Goal: Book appointment/travel/reservation

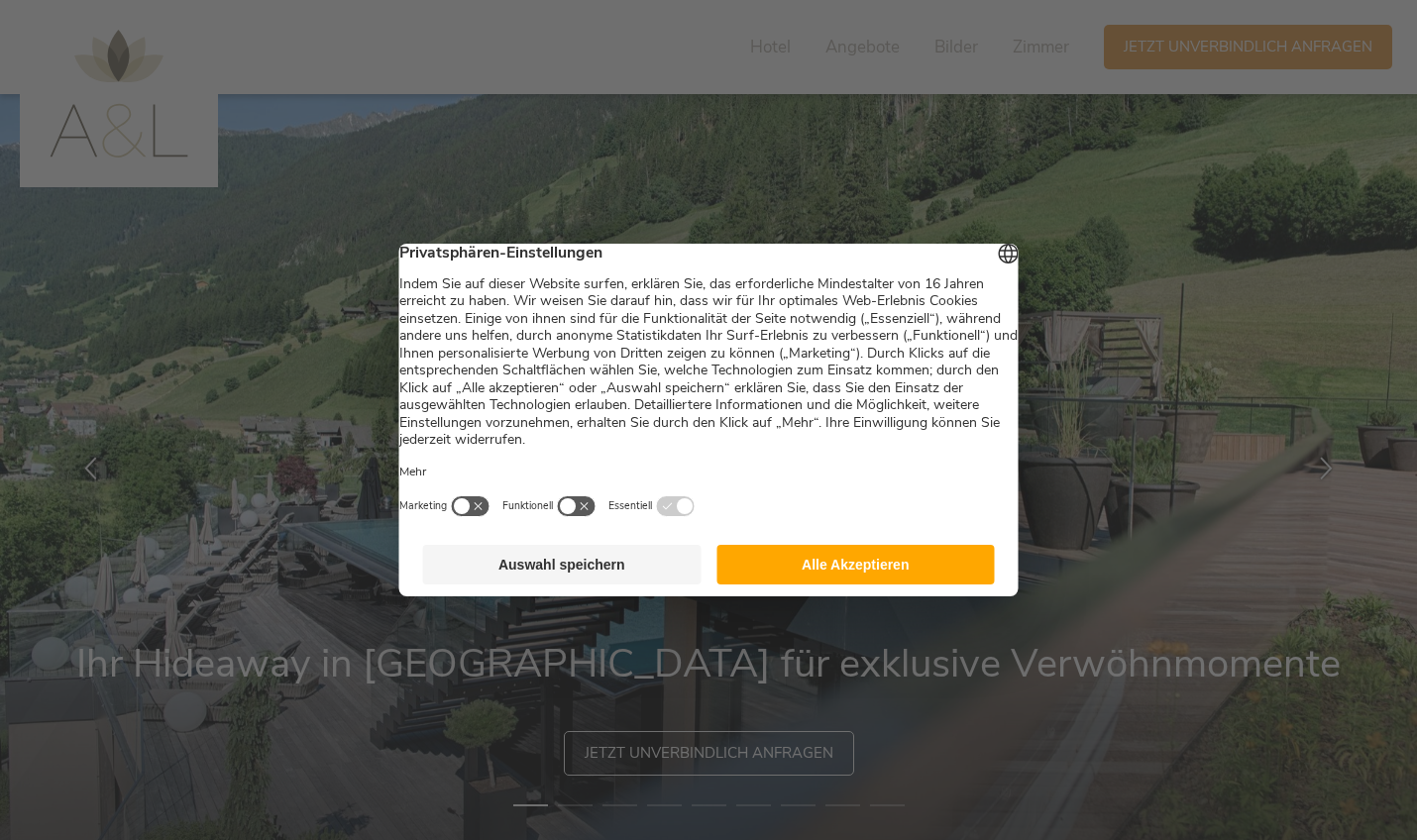
click at [576, 596] on footer "Auswahl speichern Alle Akzeptieren" at bounding box center [709, 564] width 620 height 63
click at [577, 584] on button "Auswahl speichern" at bounding box center [562, 564] width 279 height 40
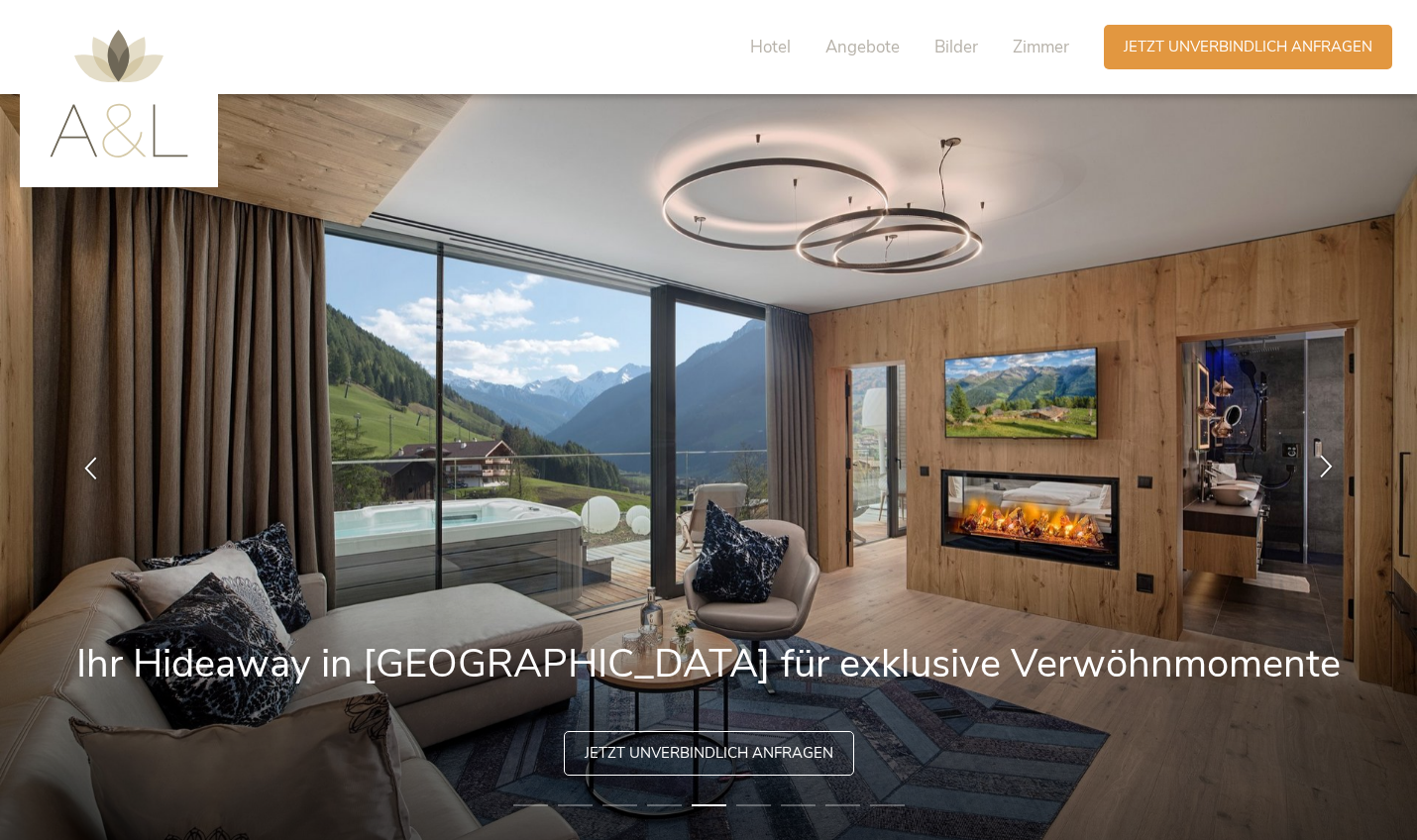
click at [1322, 468] on icon at bounding box center [1326, 464] width 23 height 23
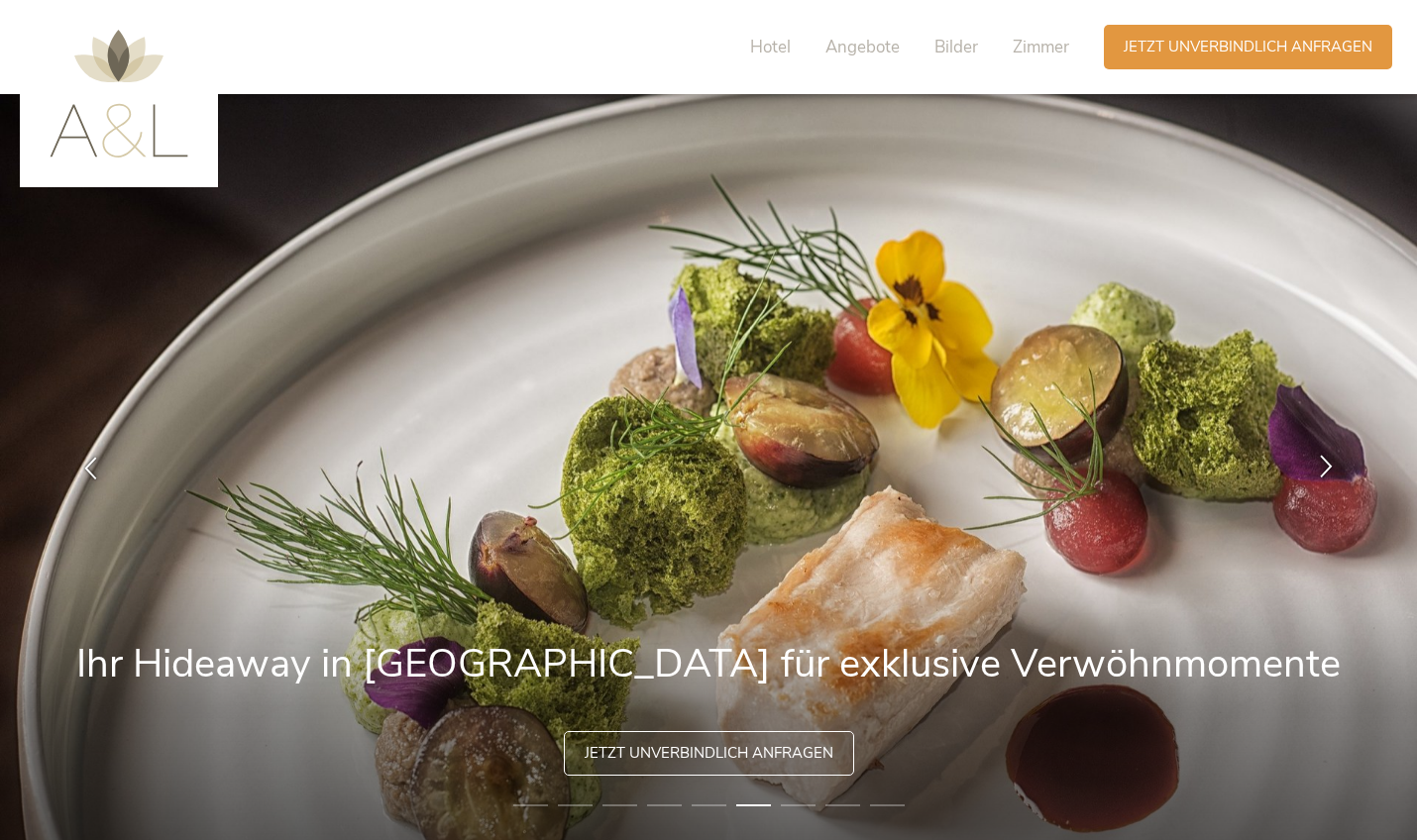
click at [1322, 468] on icon at bounding box center [1326, 464] width 23 height 23
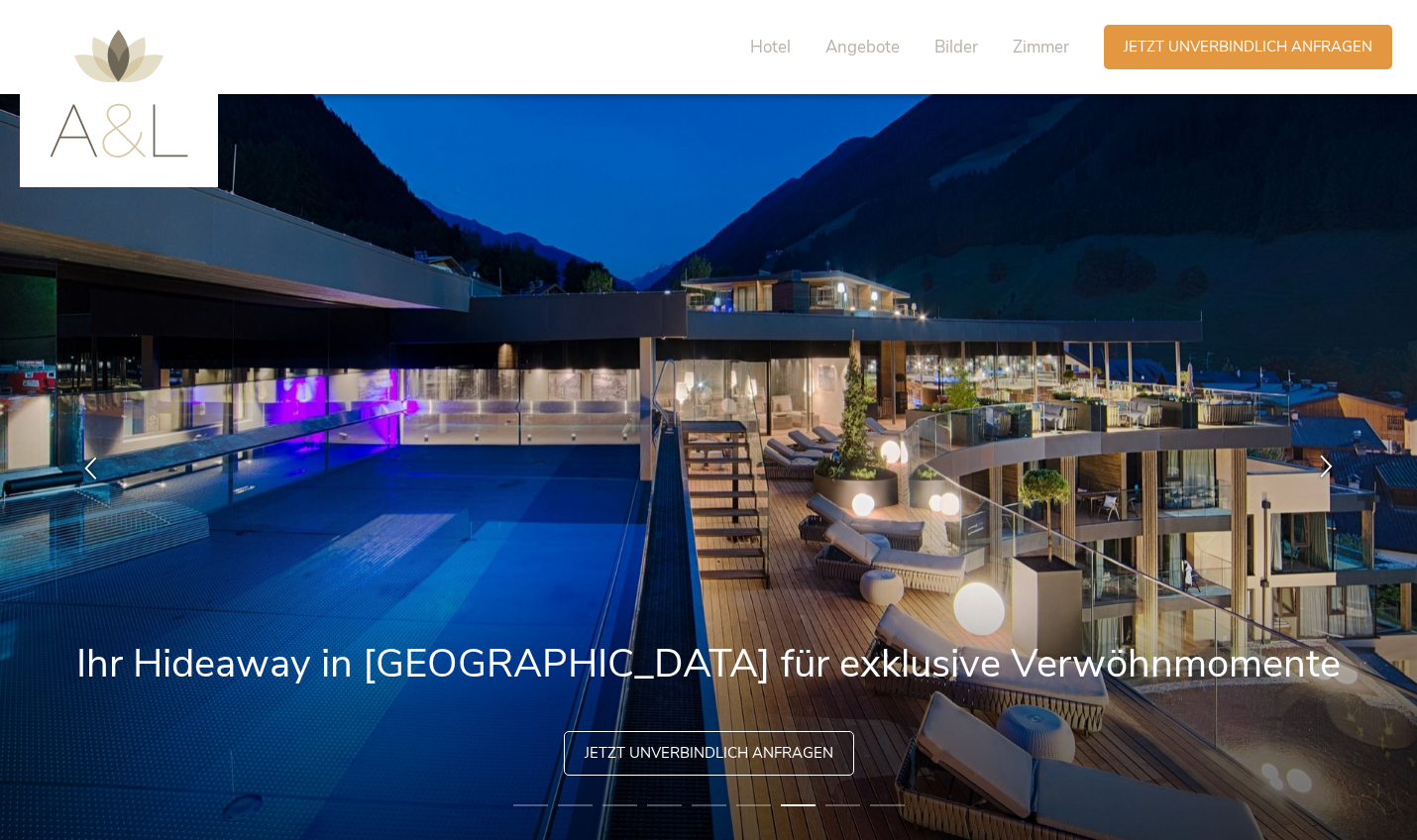
click at [1322, 468] on icon at bounding box center [1326, 464] width 23 height 23
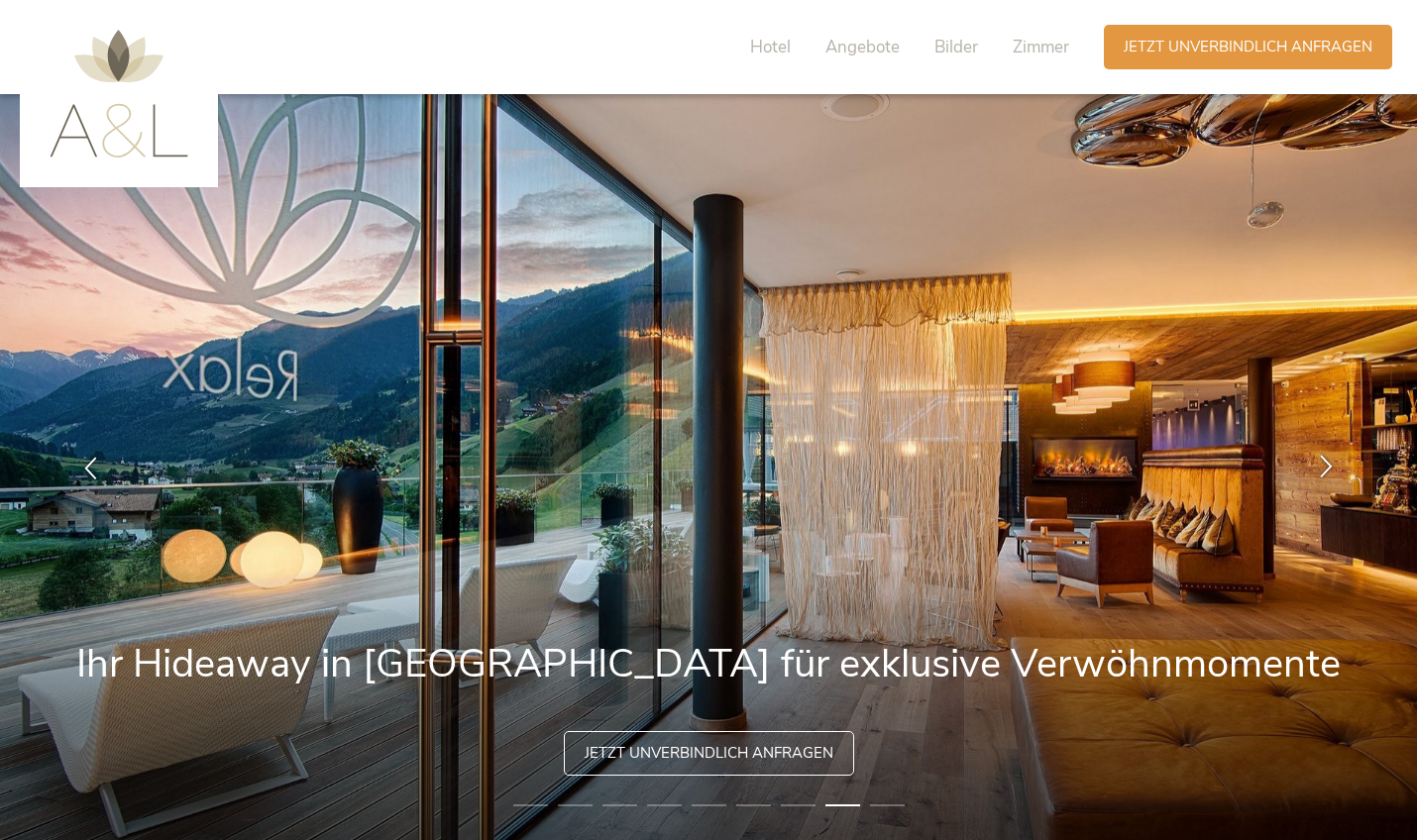
click at [1322, 468] on icon at bounding box center [1326, 464] width 23 height 23
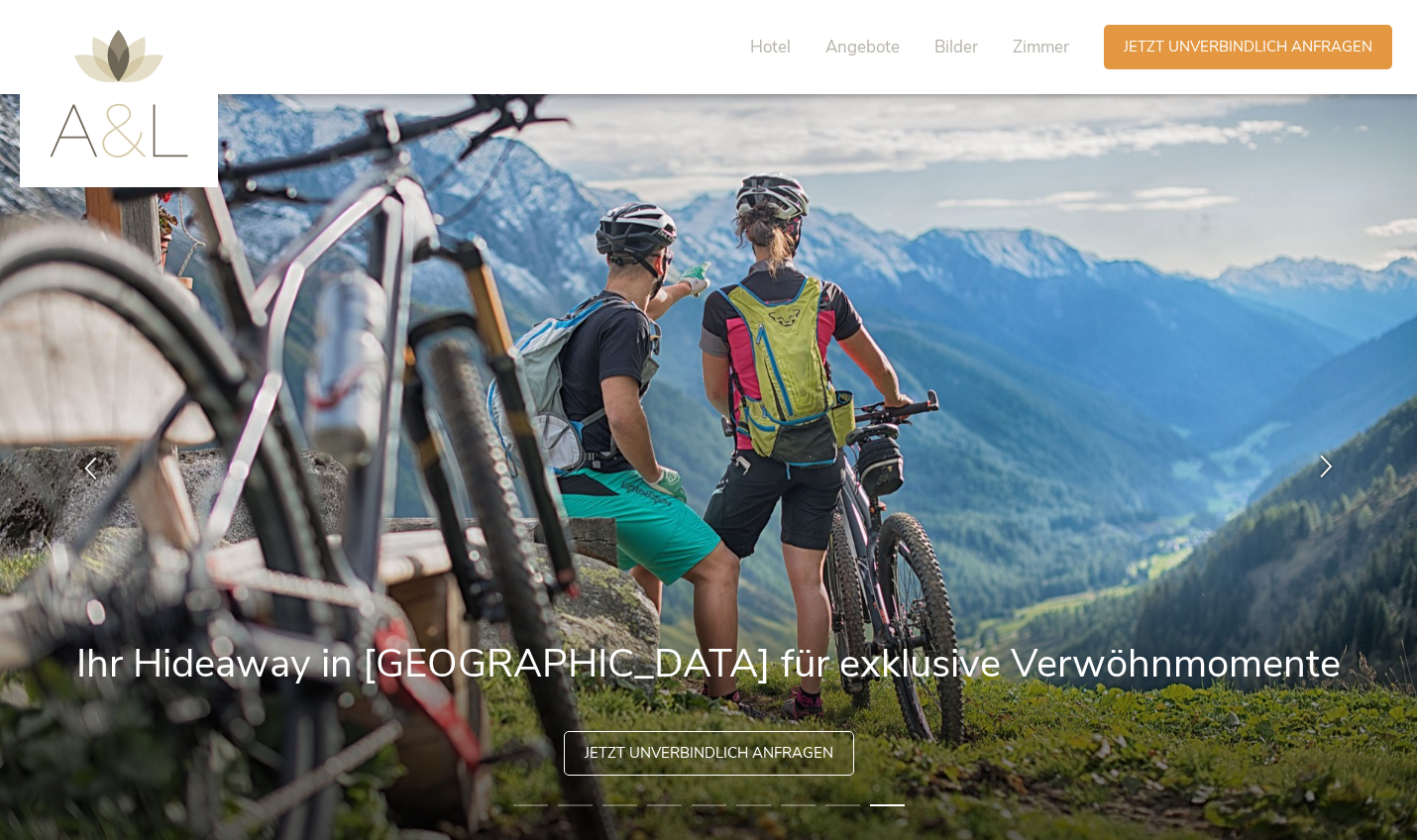
click at [1322, 468] on icon at bounding box center [1326, 464] width 23 height 23
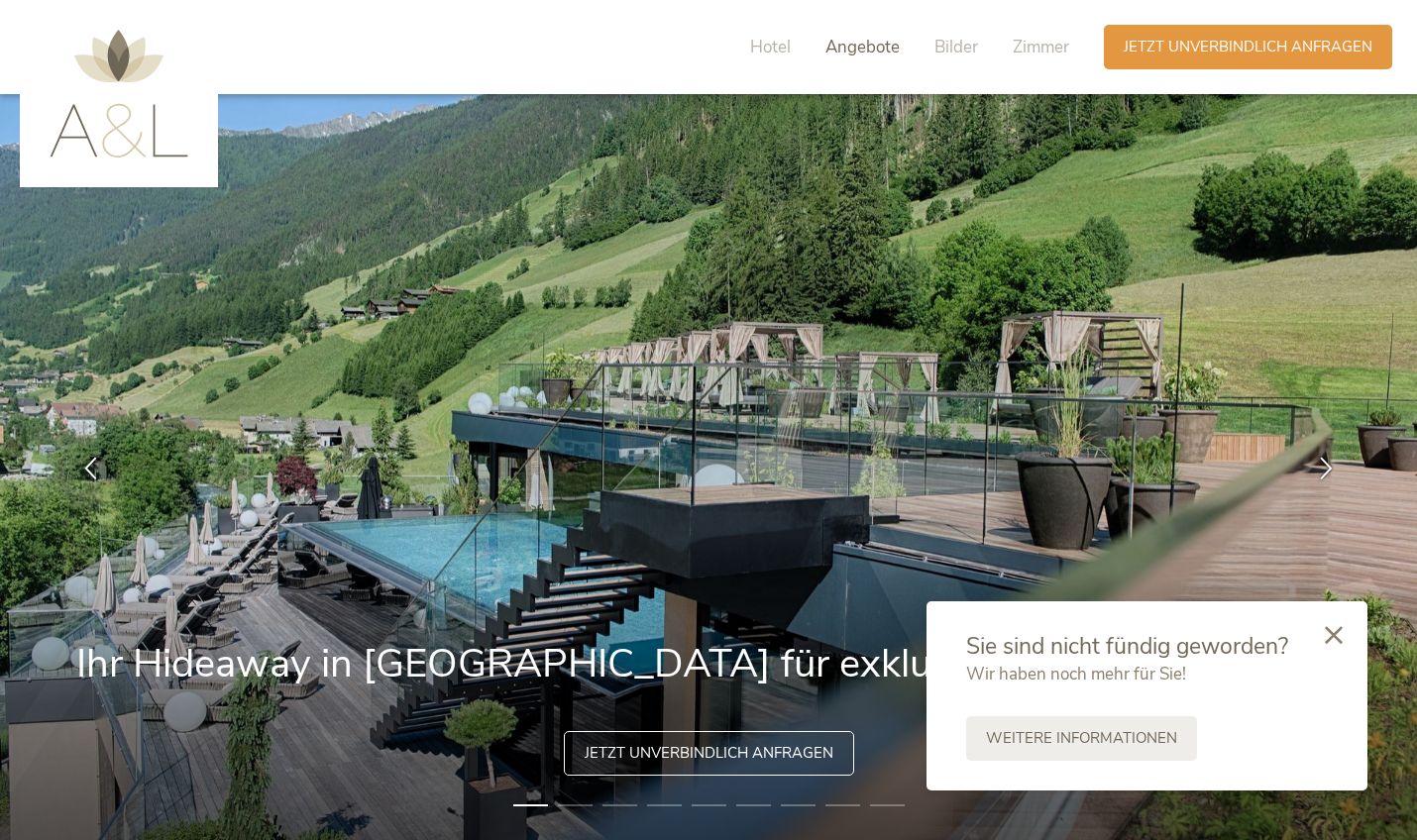
click at [848, 55] on span "Angebote" at bounding box center [862, 47] width 74 height 23
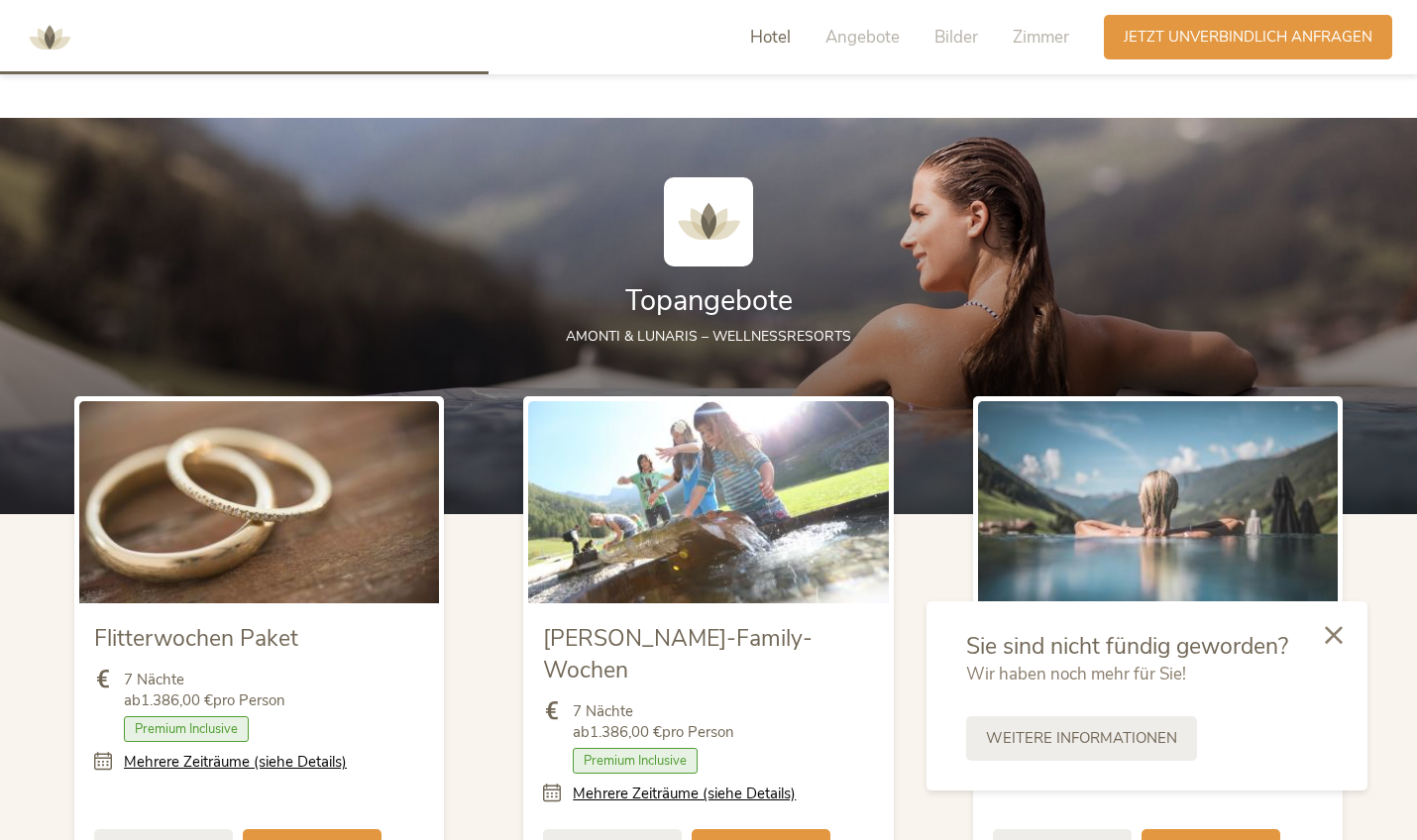
scroll to position [2083, 0]
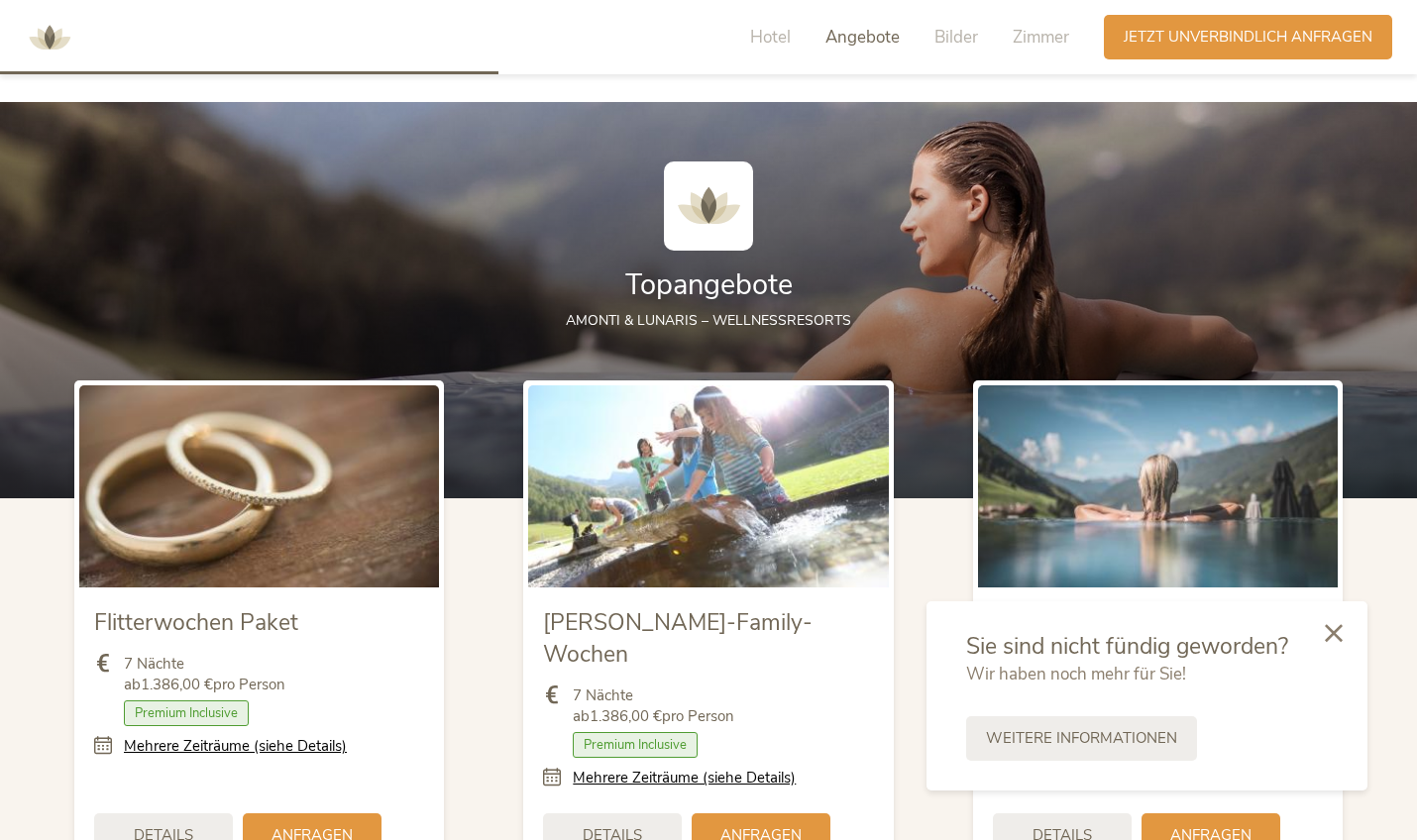
click at [1324, 637] on div at bounding box center [1333, 634] width 67 height 70
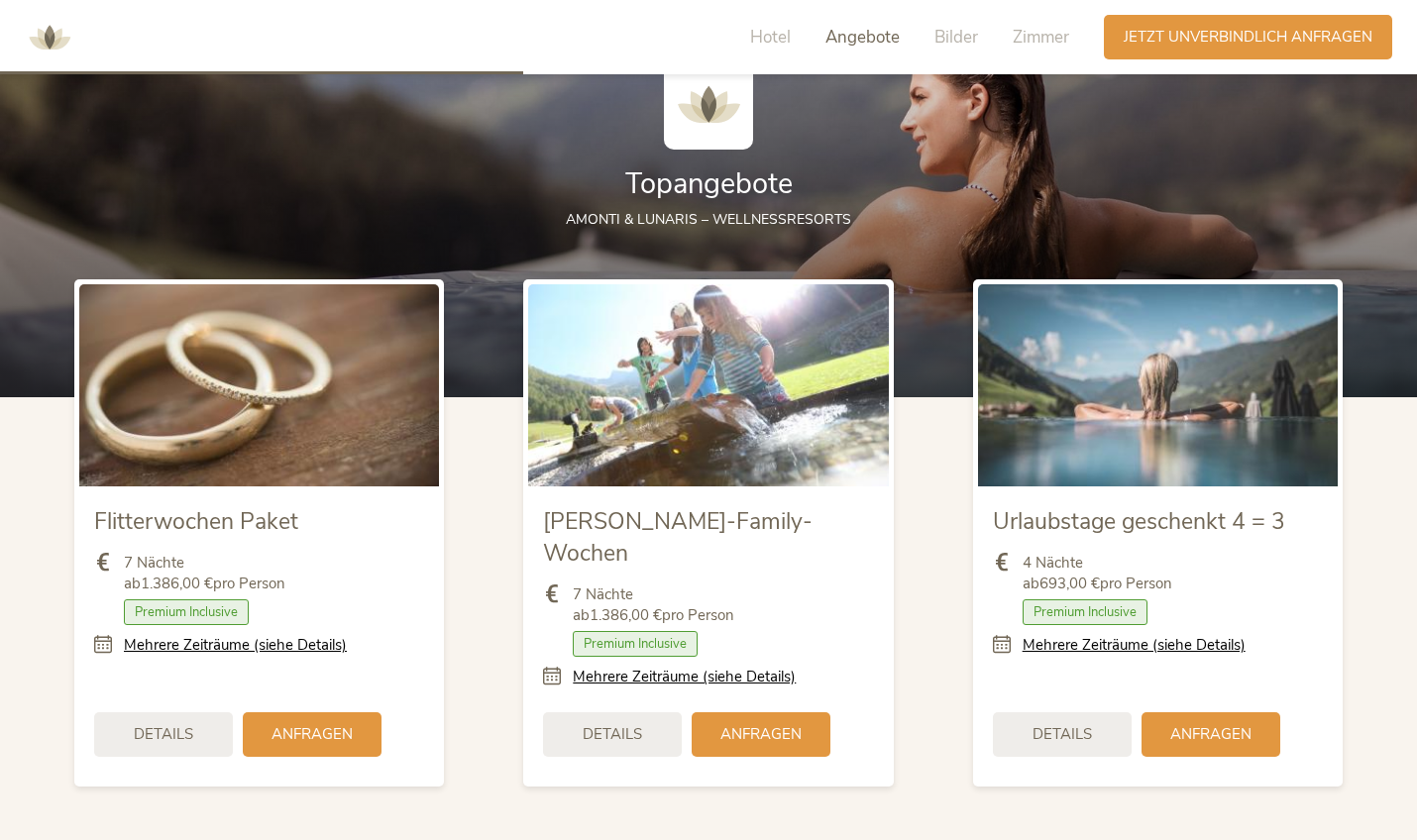
scroll to position [2185, 0]
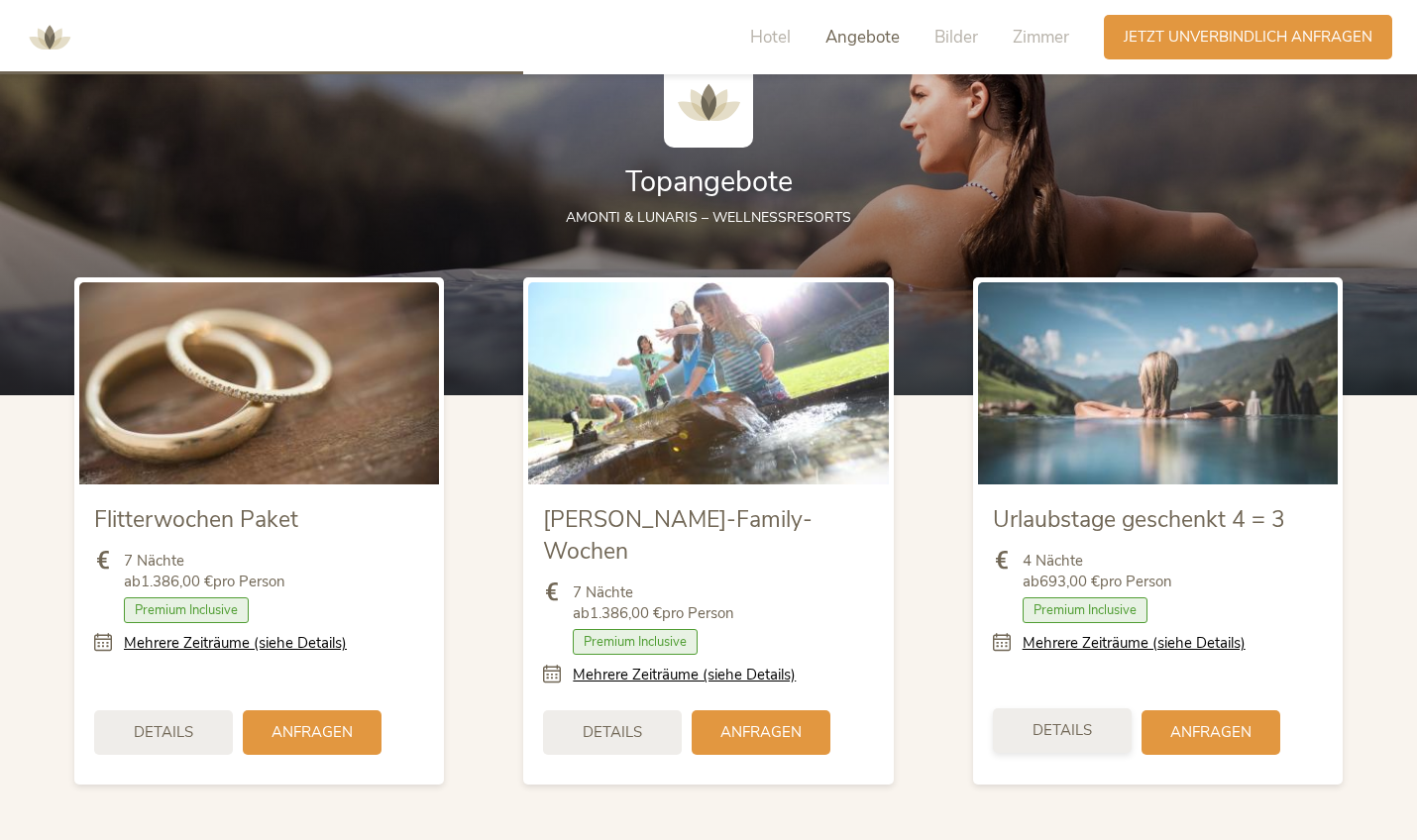
click at [1058, 720] on span "Details" at bounding box center [1062, 730] width 60 height 21
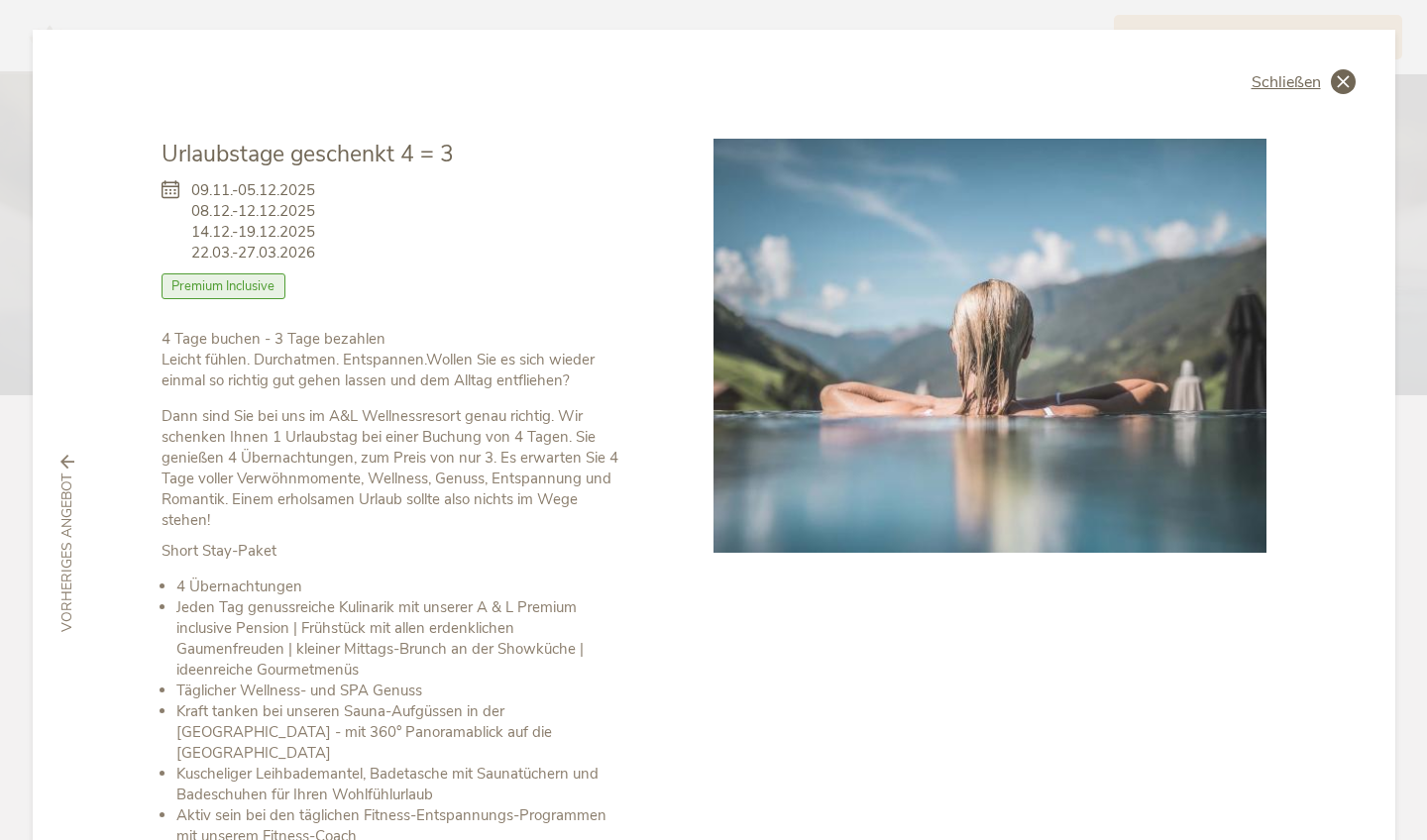
click at [1297, 88] on span "Schließen" at bounding box center [1286, 82] width 69 height 16
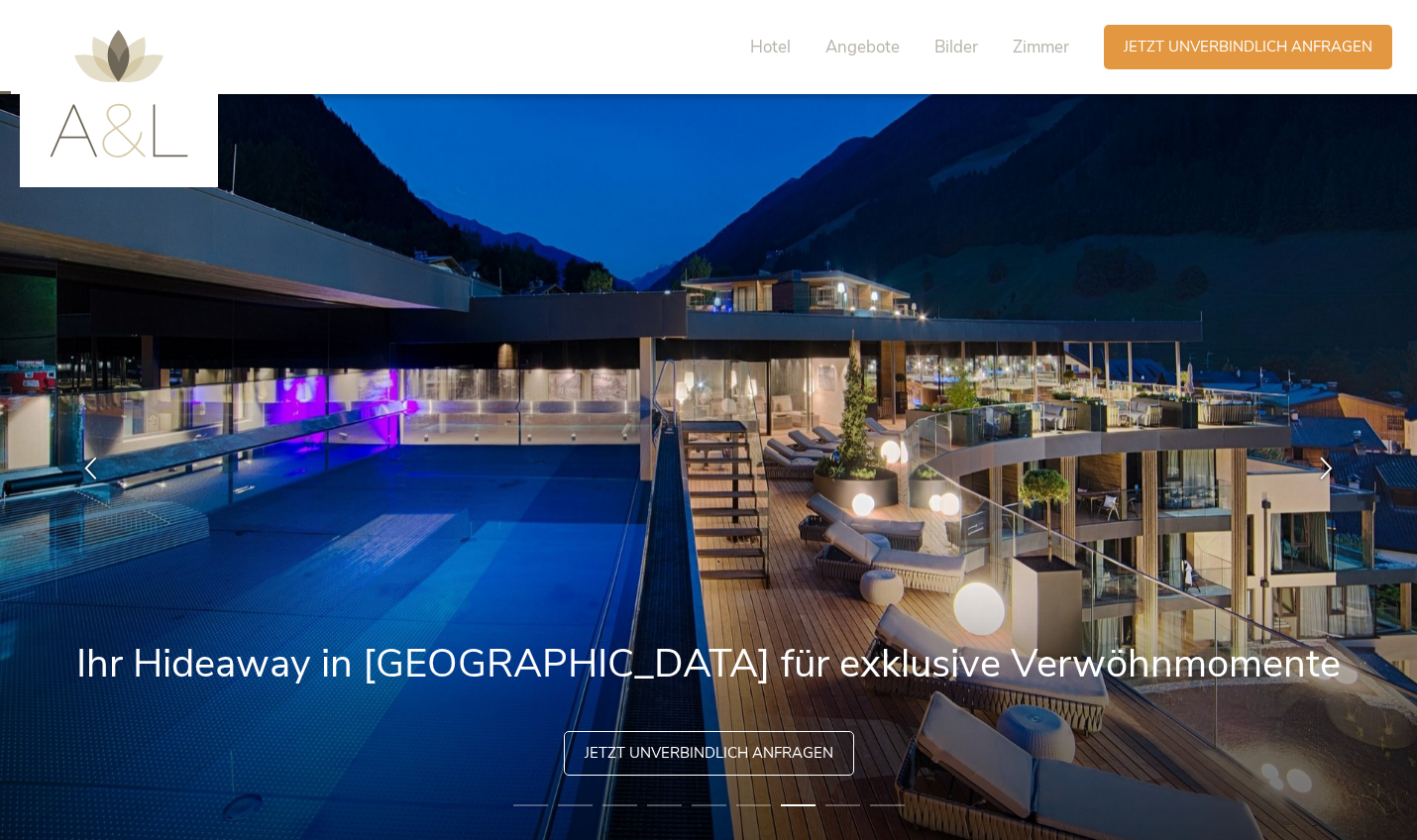
scroll to position [0, 0]
click at [1037, 54] on span "Zimmer" at bounding box center [1041, 47] width 57 height 23
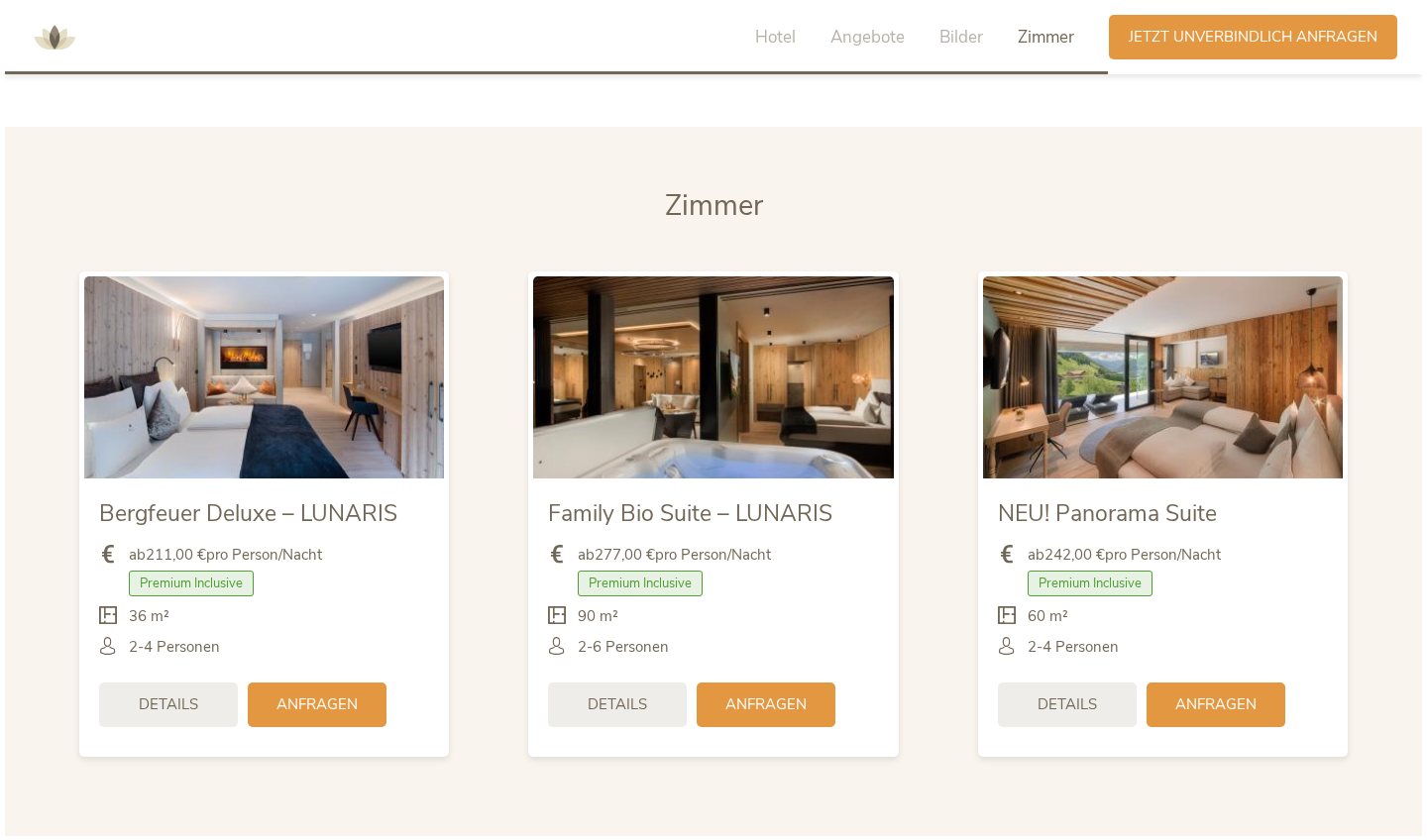
scroll to position [4605, 0]
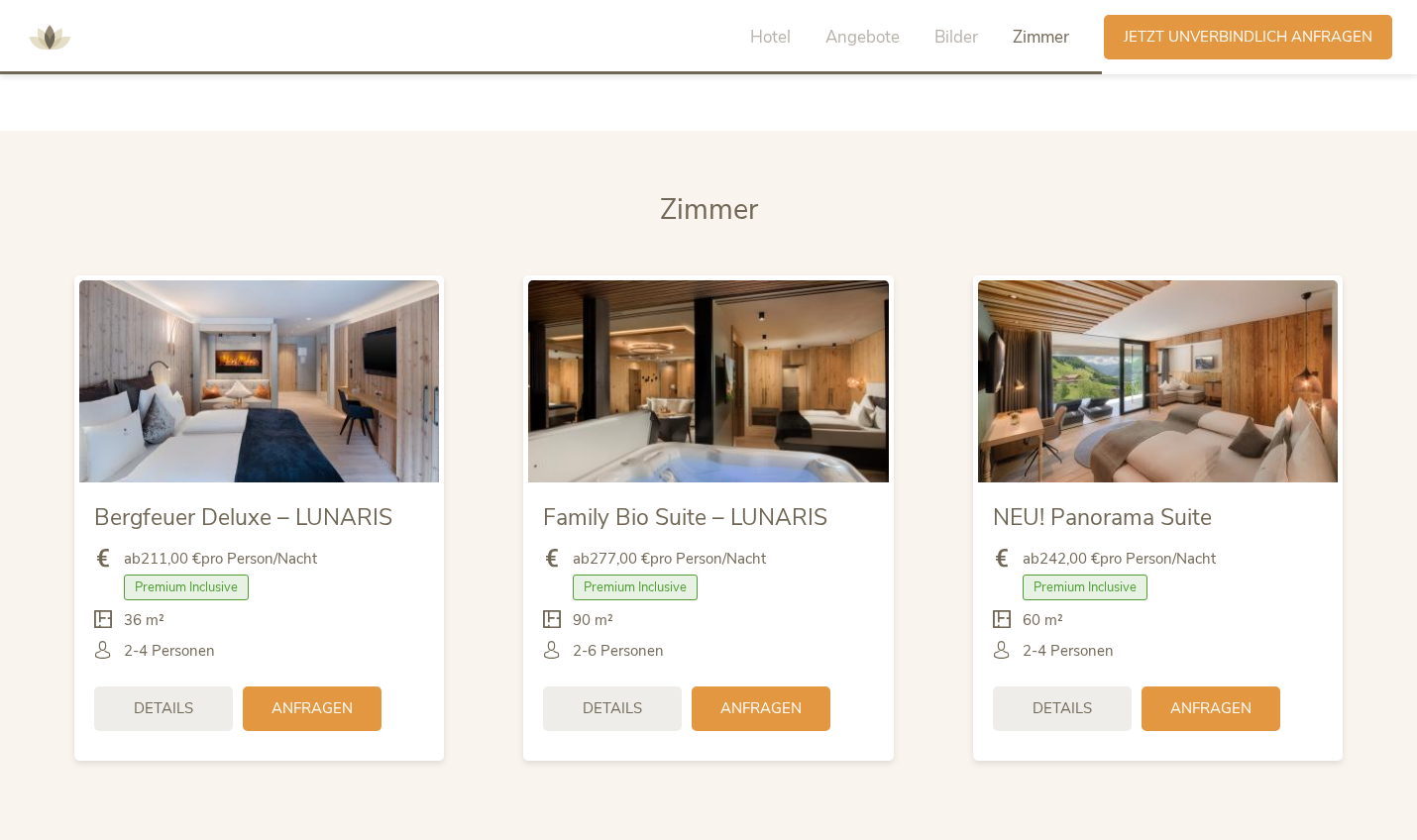
click at [1127, 373] on img at bounding box center [1158, 382] width 360 height 202
click at [1041, 696] on span "Details" at bounding box center [1062, 706] width 60 height 21
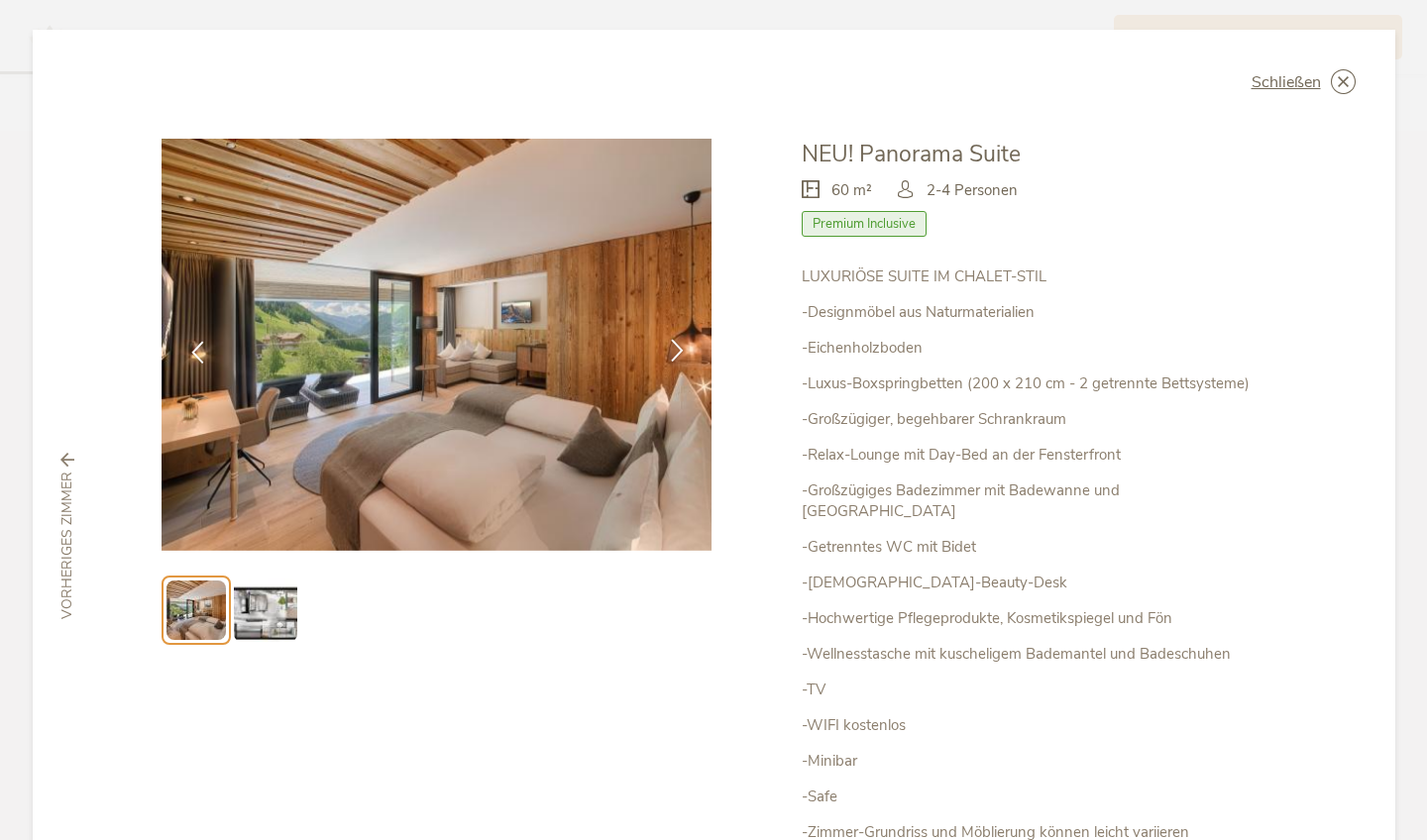
click at [676, 340] on icon at bounding box center [677, 350] width 23 height 23
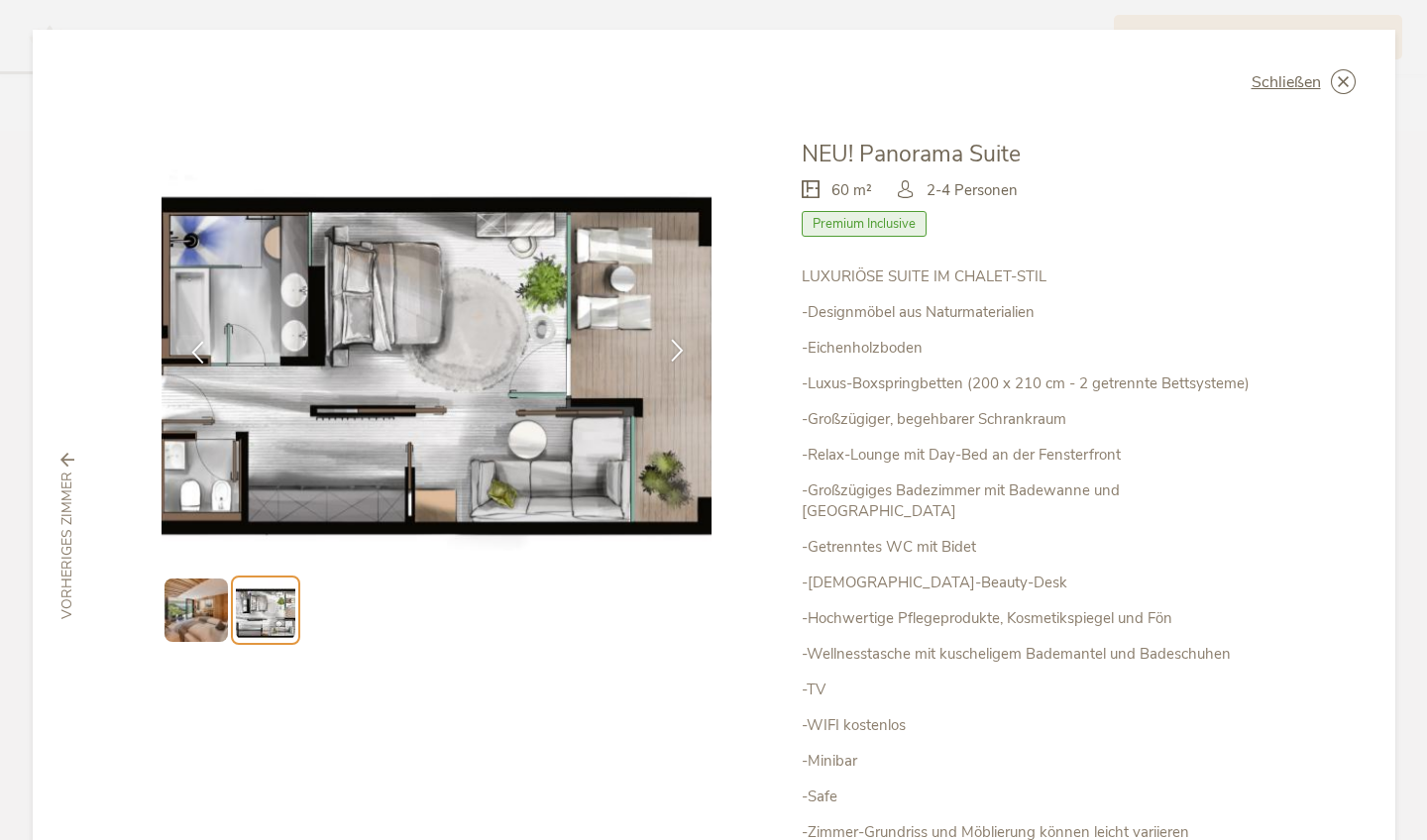
click at [676, 340] on icon at bounding box center [677, 350] width 23 height 23
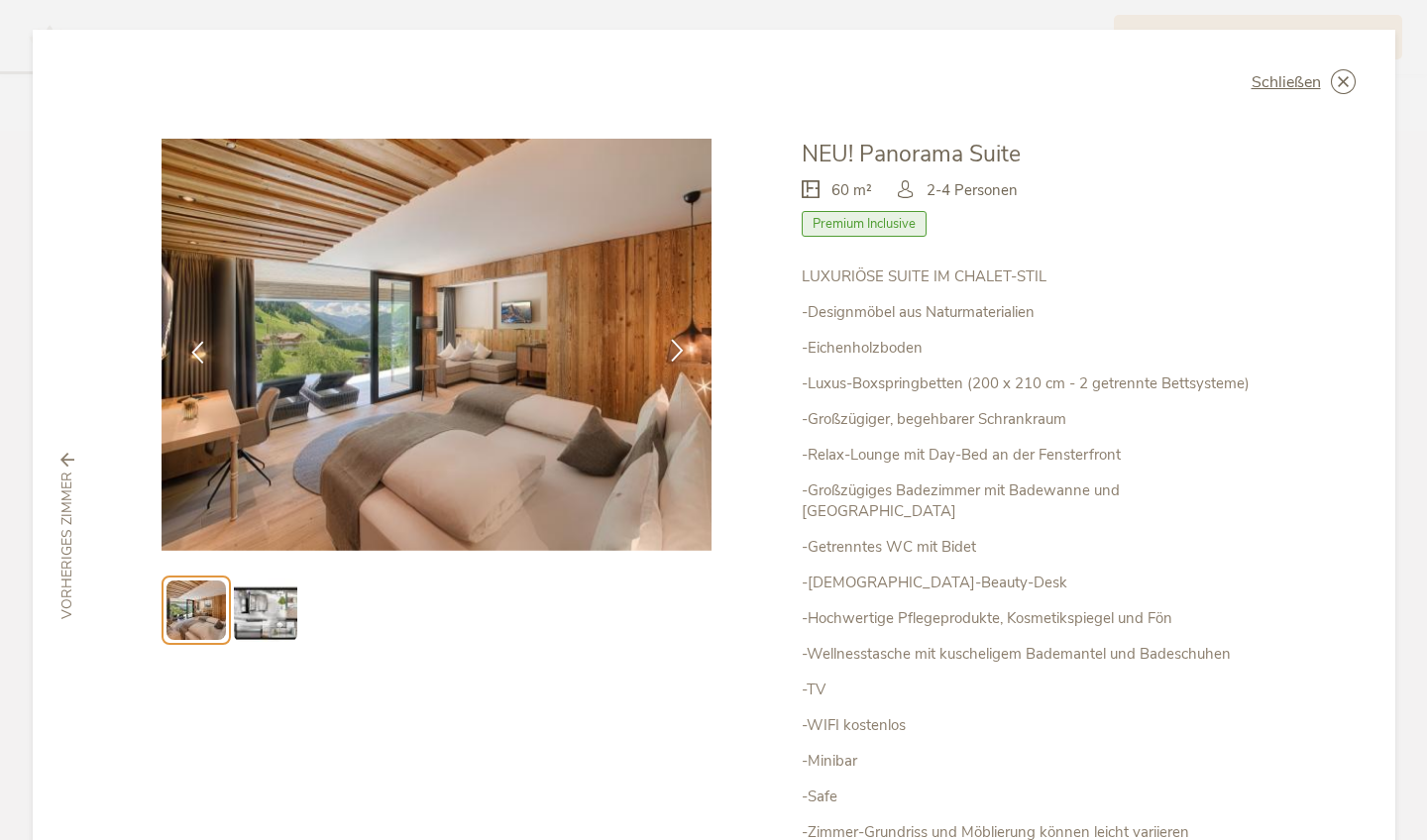
click at [676, 340] on icon at bounding box center [677, 350] width 23 height 23
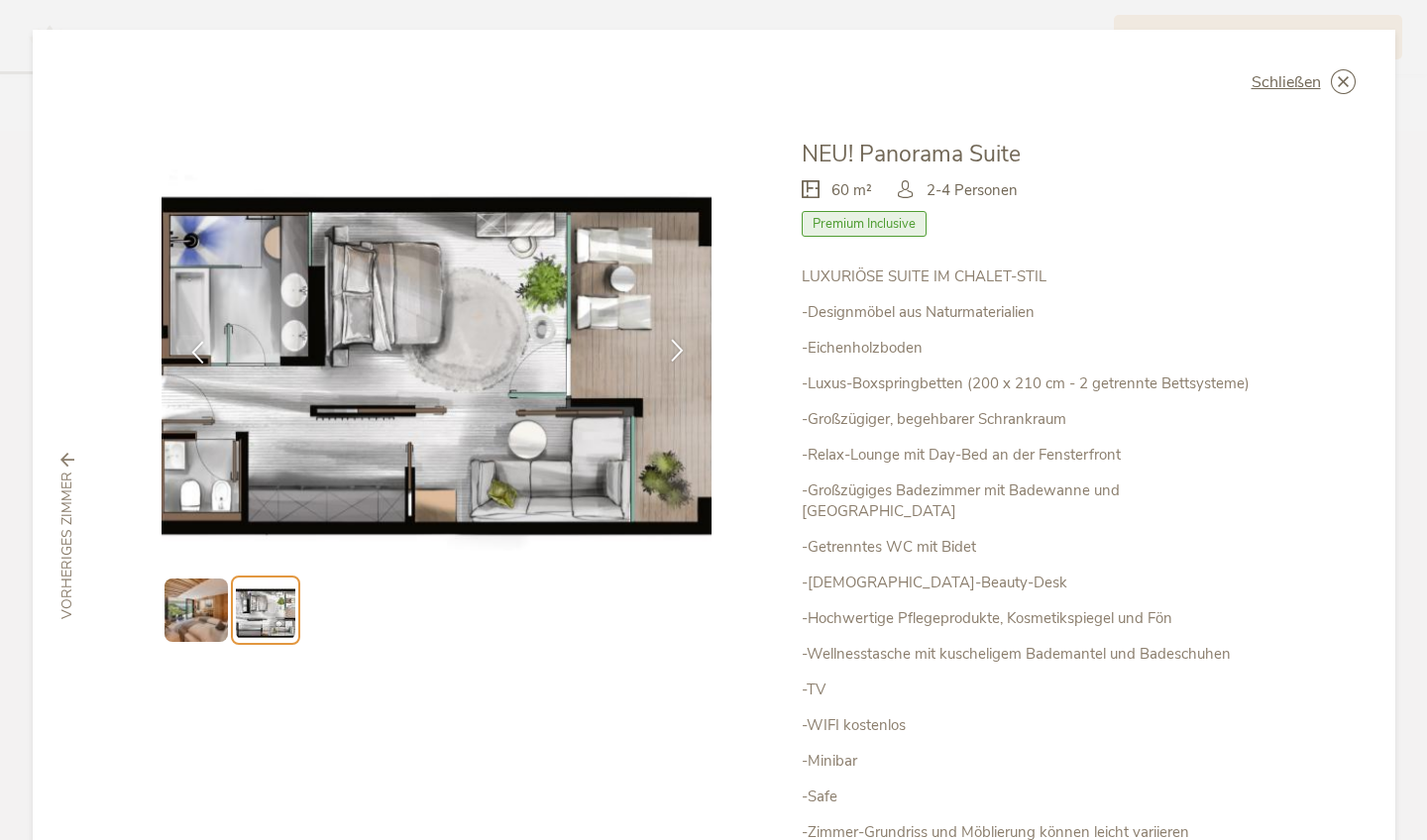
click at [676, 340] on icon at bounding box center [677, 350] width 23 height 23
click at [1307, 80] on span "Schließen" at bounding box center [1286, 82] width 69 height 16
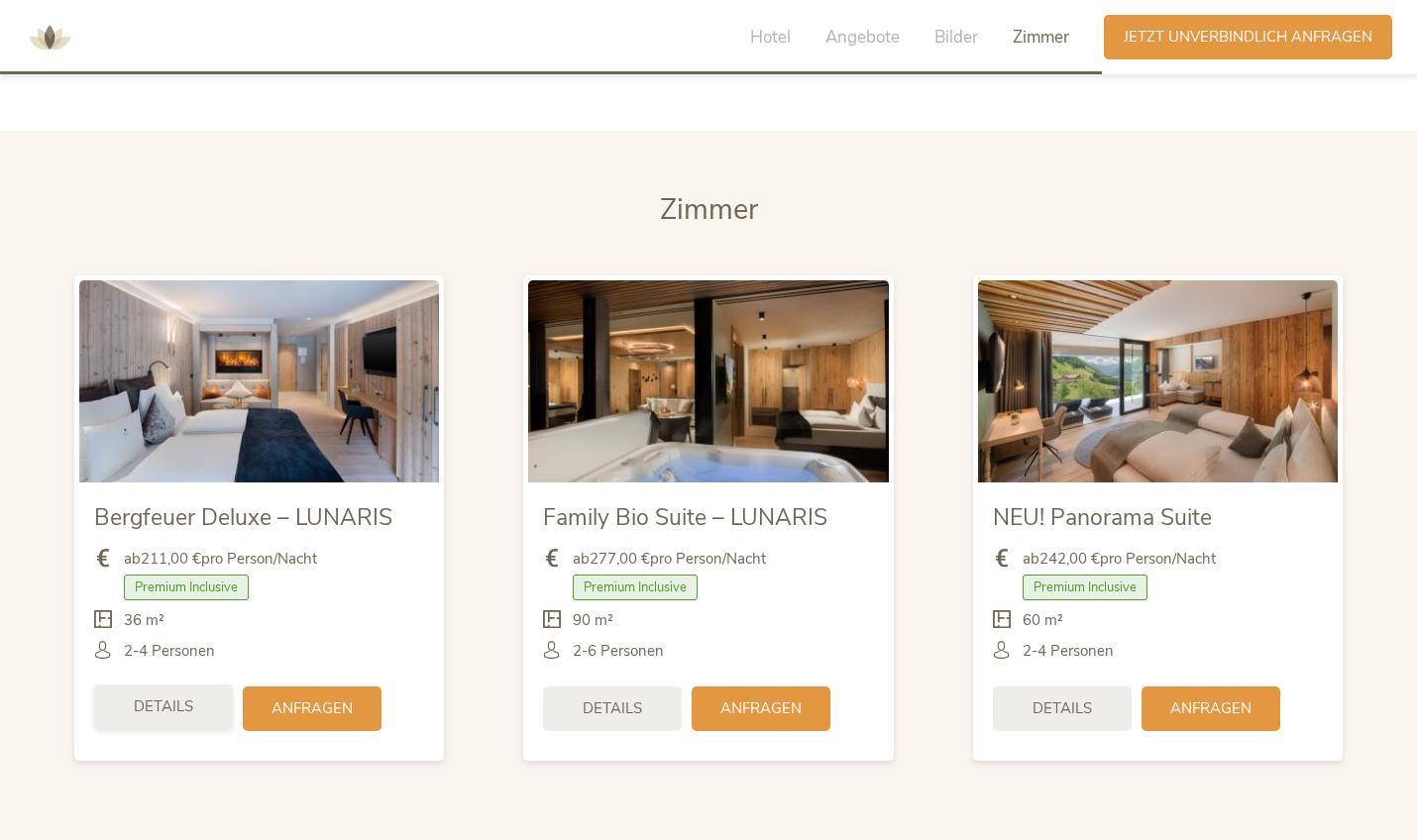
click at [186, 696] on span "Details" at bounding box center [164, 706] width 60 height 21
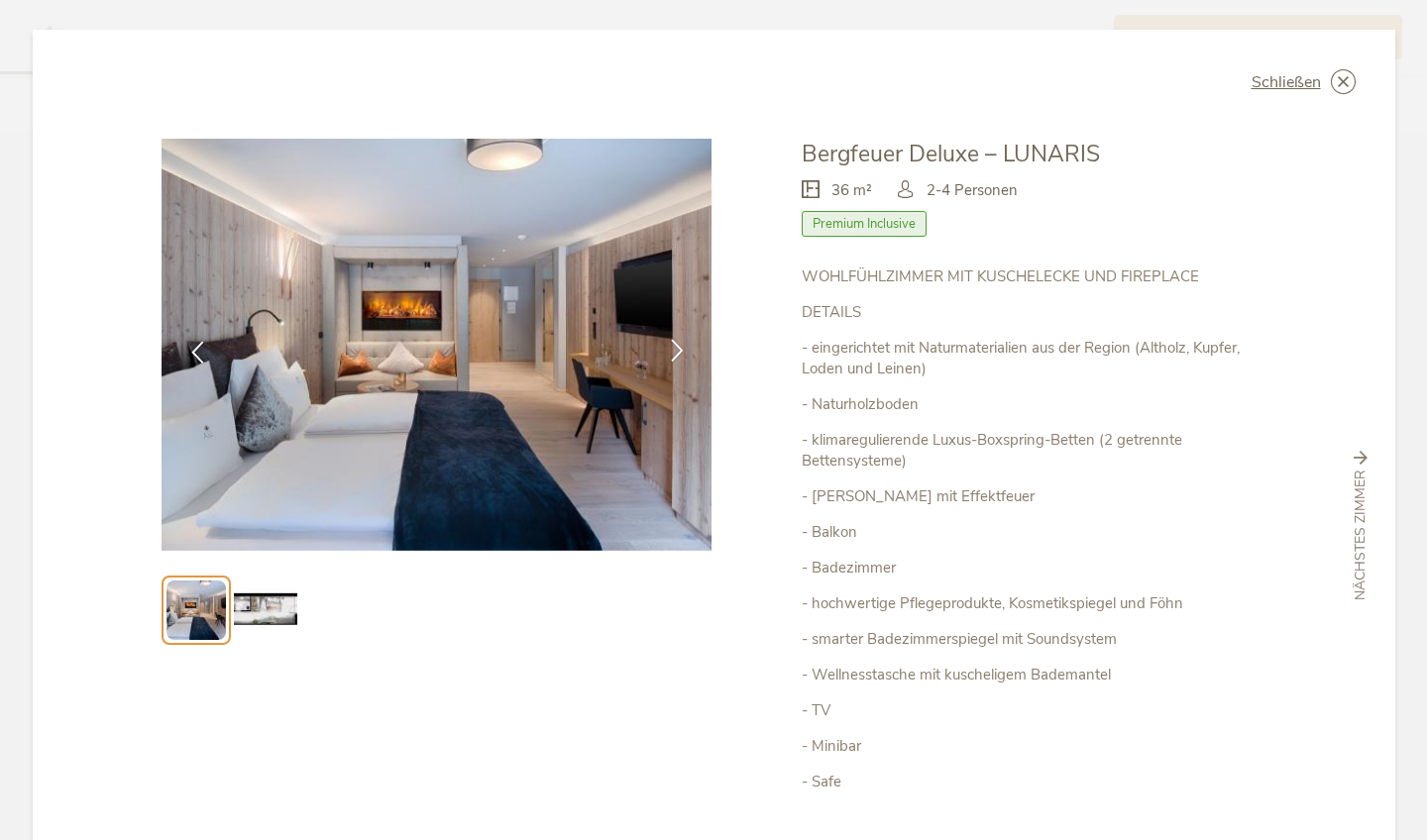
click at [673, 336] on div at bounding box center [678, 352] width 62 height 62
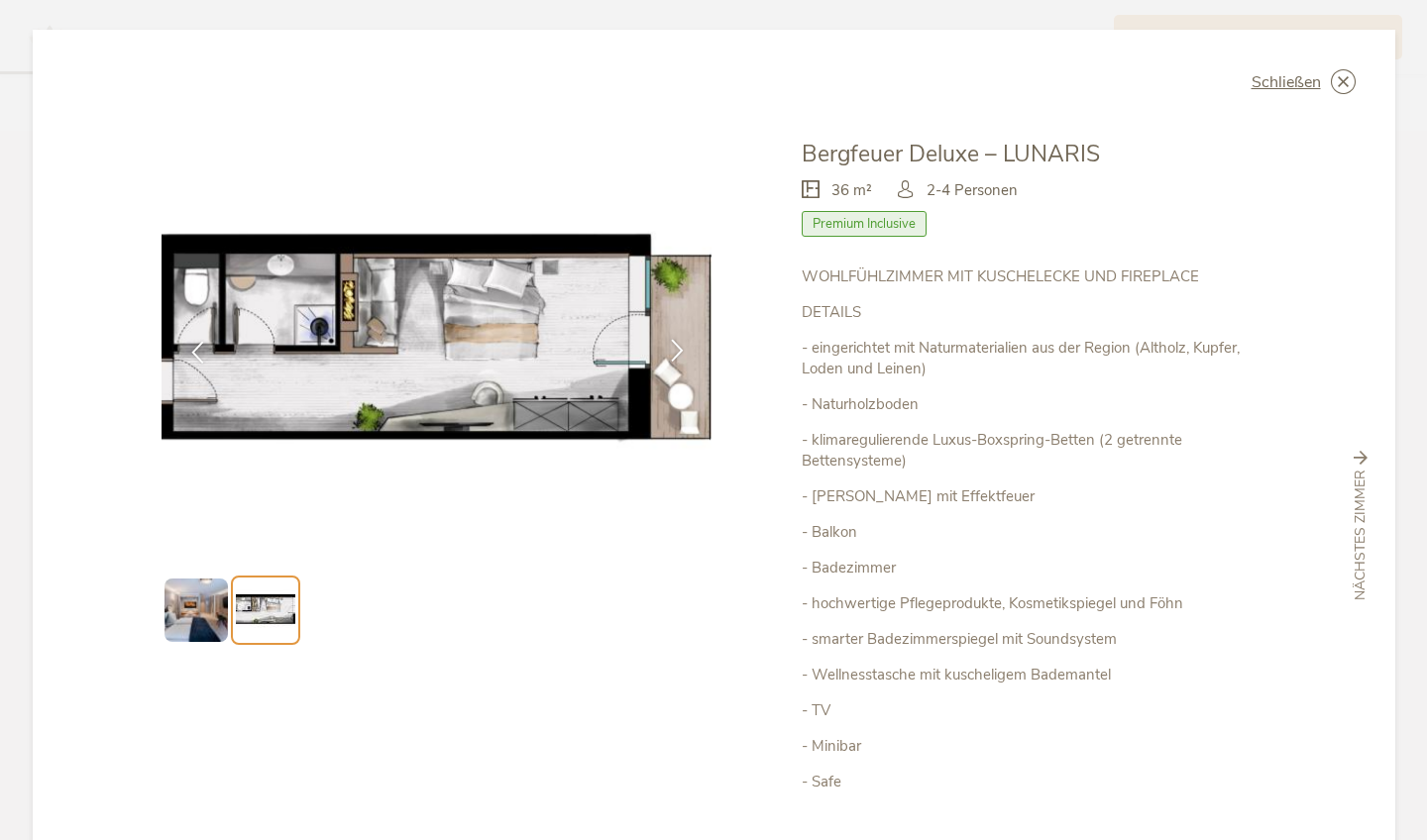
click at [673, 336] on div at bounding box center [678, 352] width 62 height 62
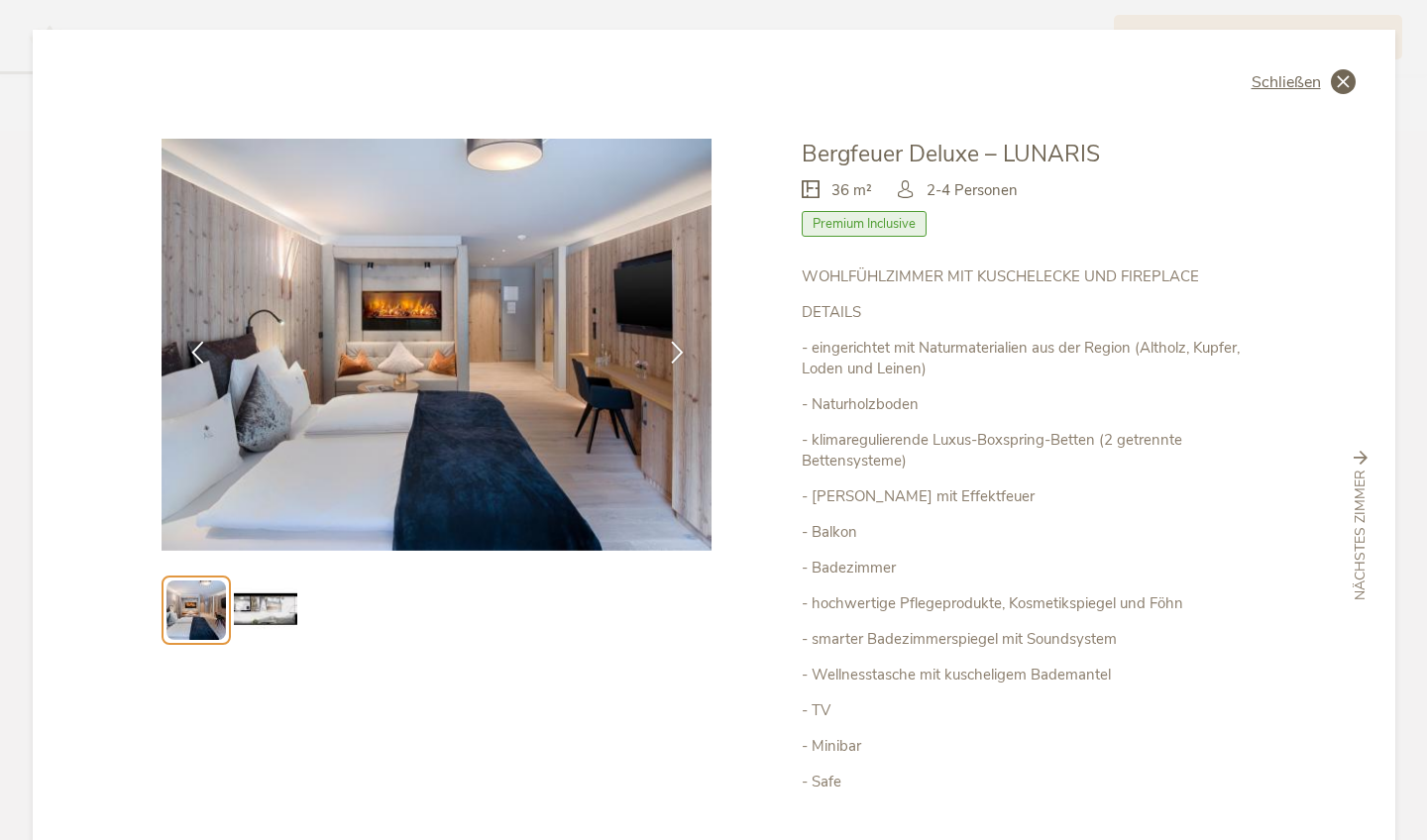
click at [1283, 81] on span "Schließen" at bounding box center [1286, 82] width 69 height 16
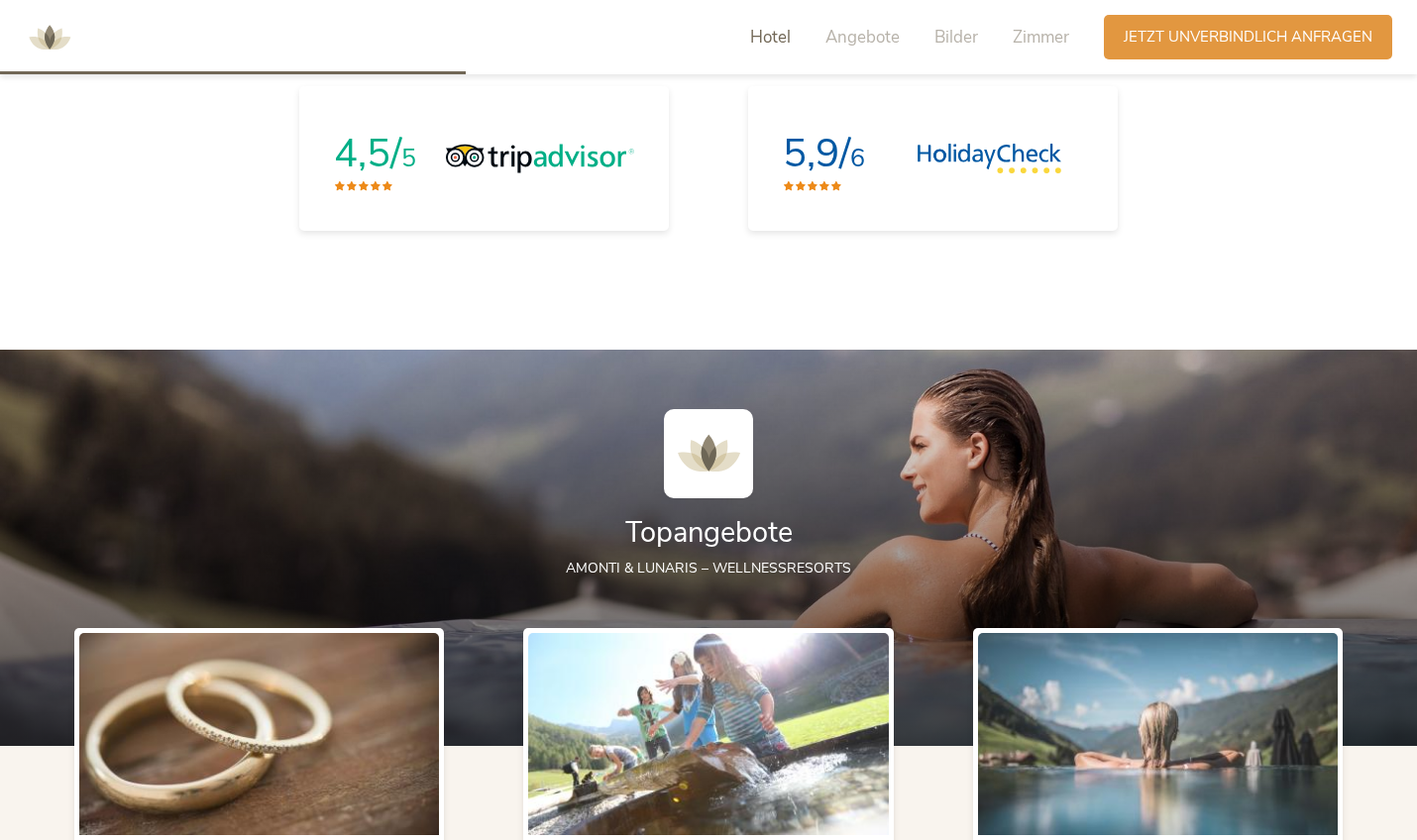
scroll to position [1803, 0]
